Goal: Check status: Check status

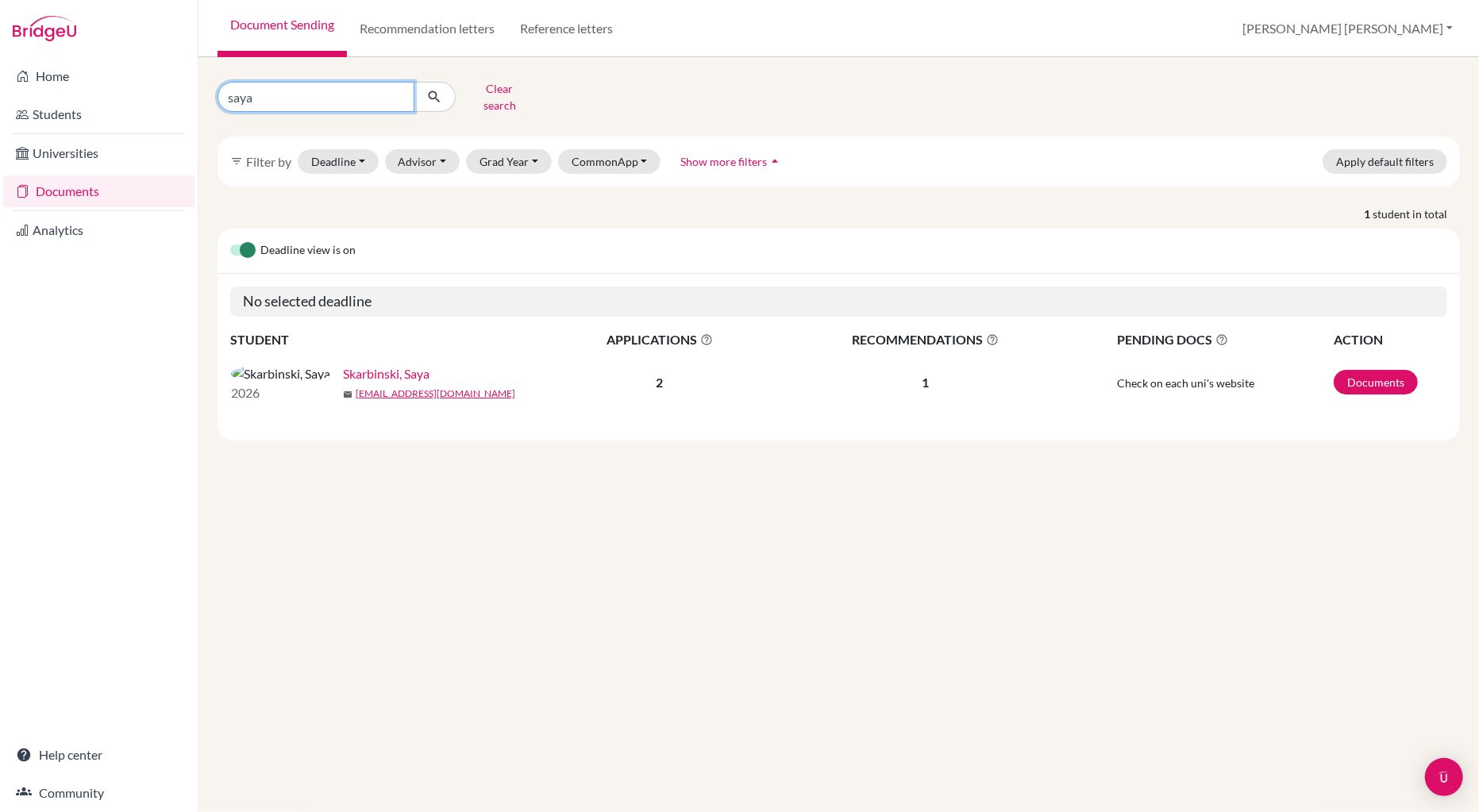
click at [254, 89] on input "saya" at bounding box center [316, 97] width 197 height 30
type input "s"
type input "christopher"
click button "submit" at bounding box center [434, 97] width 42 height 30
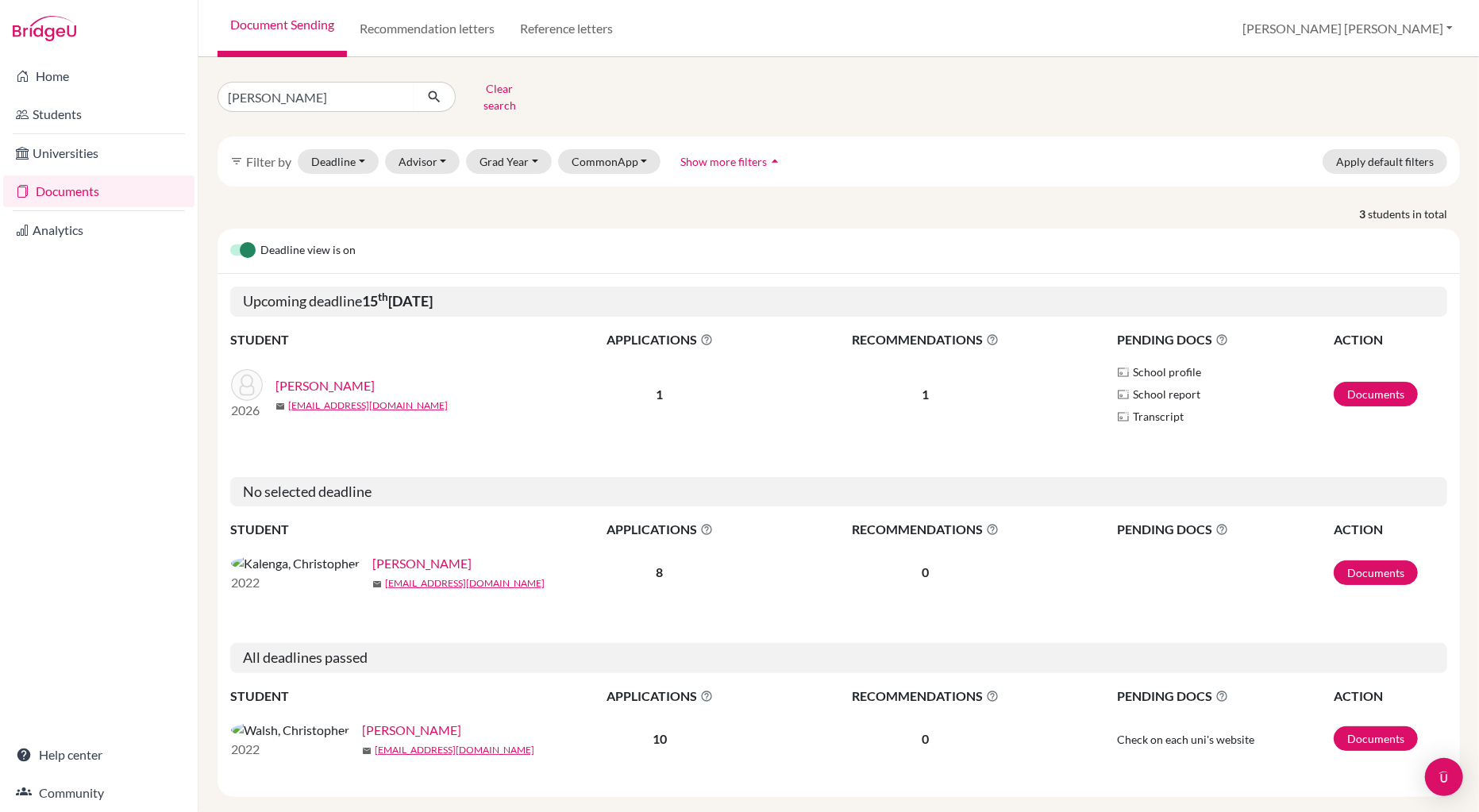
click at [375, 376] on link "Richards, Christopher Krishna" at bounding box center [325, 385] width 99 height 19
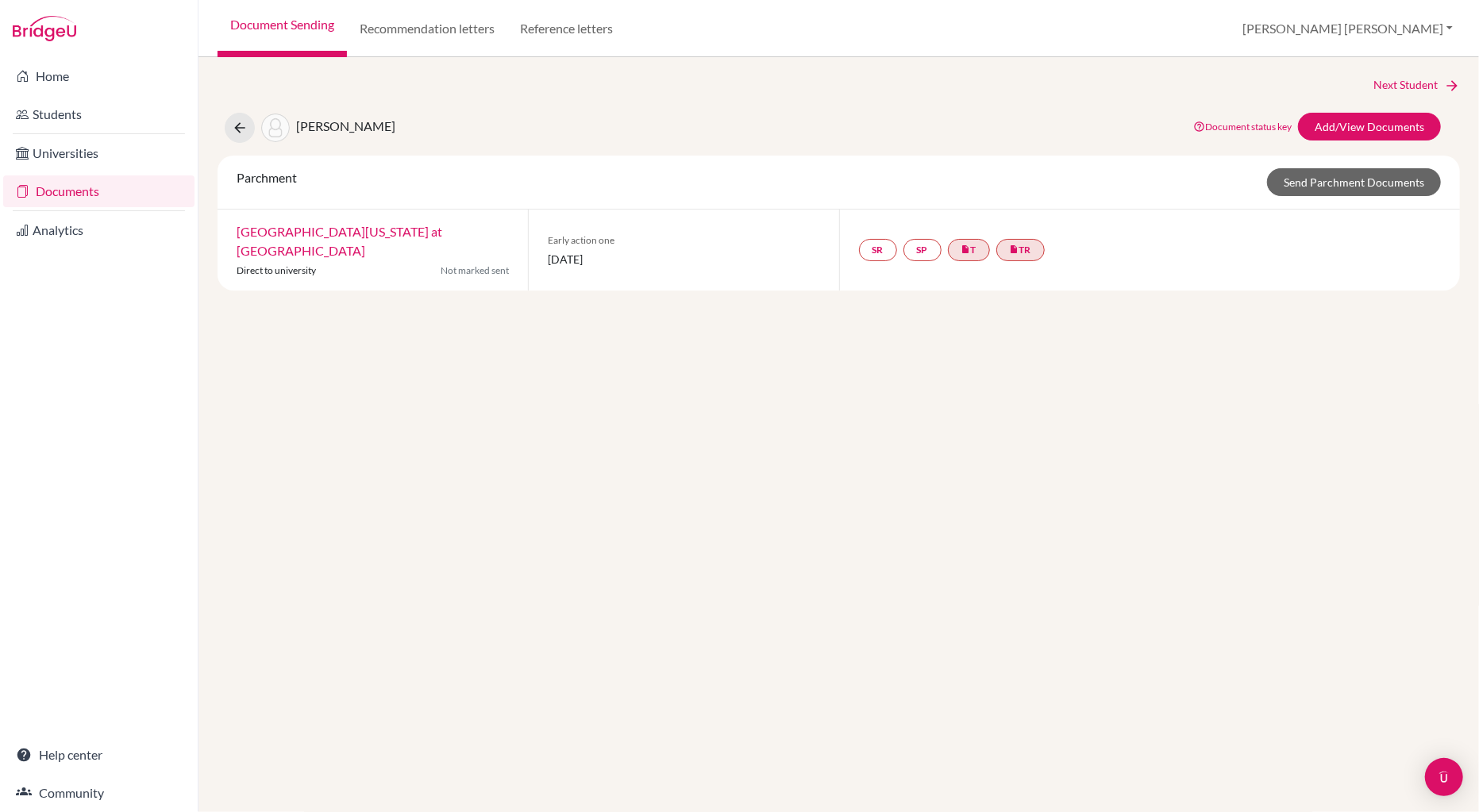
click at [418, 233] on link "University of North Carolina at Chapel Hill" at bounding box center [339, 240] width 205 height 34
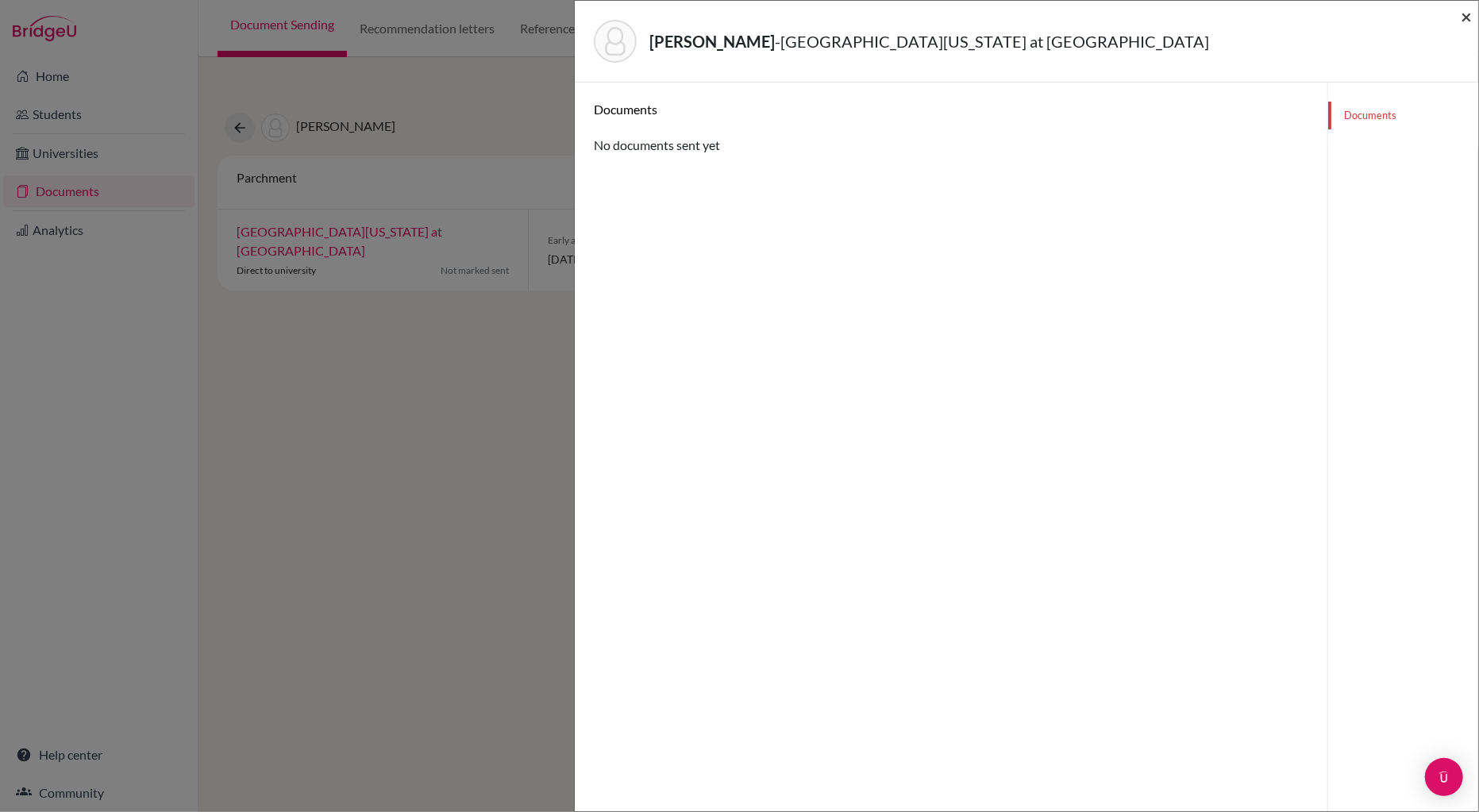
click at [1467, 9] on span "×" at bounding box center [1466, 16] width 11 height 23
